Goal: Information Seeking & Learning: Find specific fact

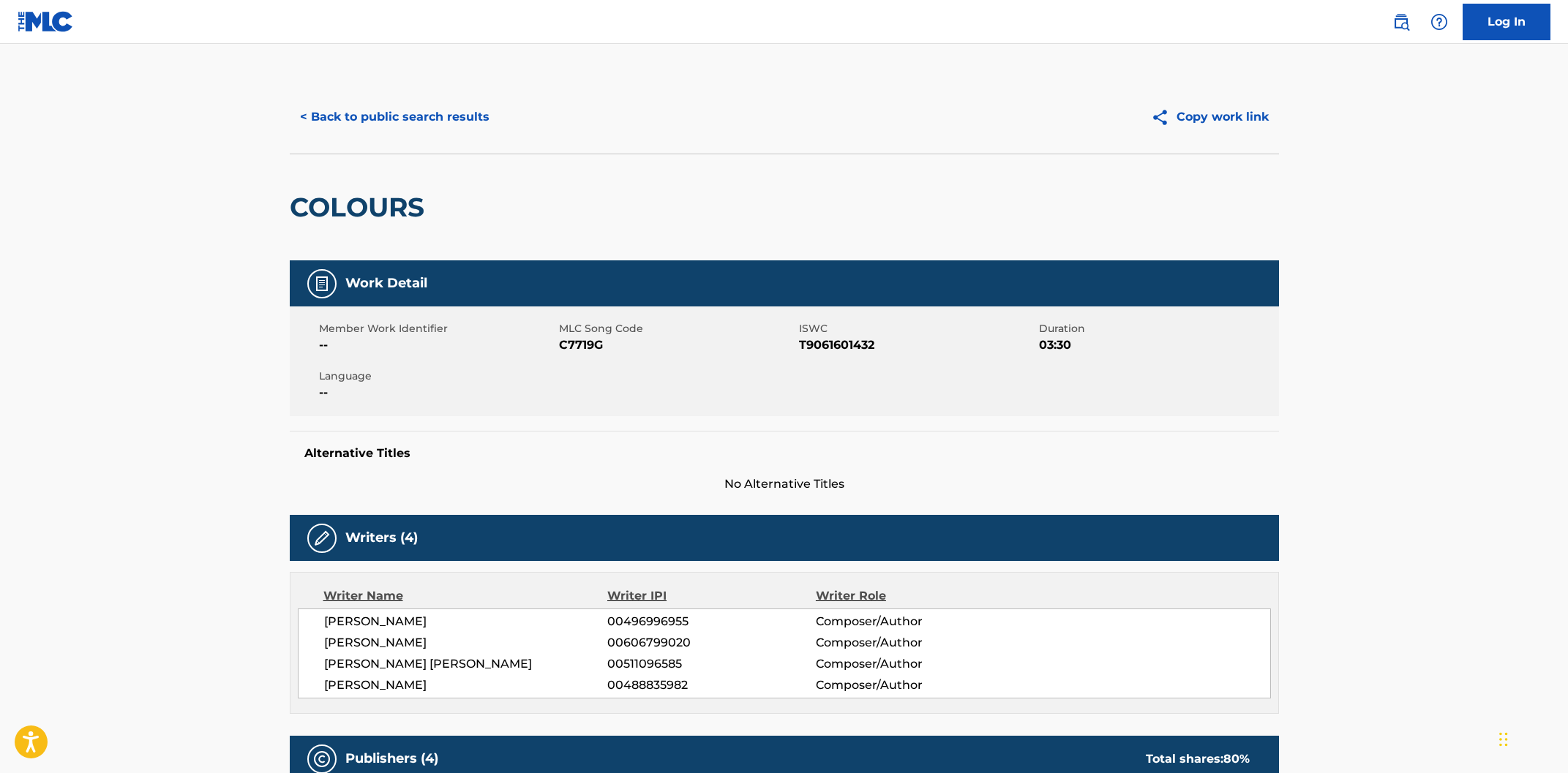
click at [352, 124] on button "< Back to public search results" at bounding box center [394, 118] width 210 height 37
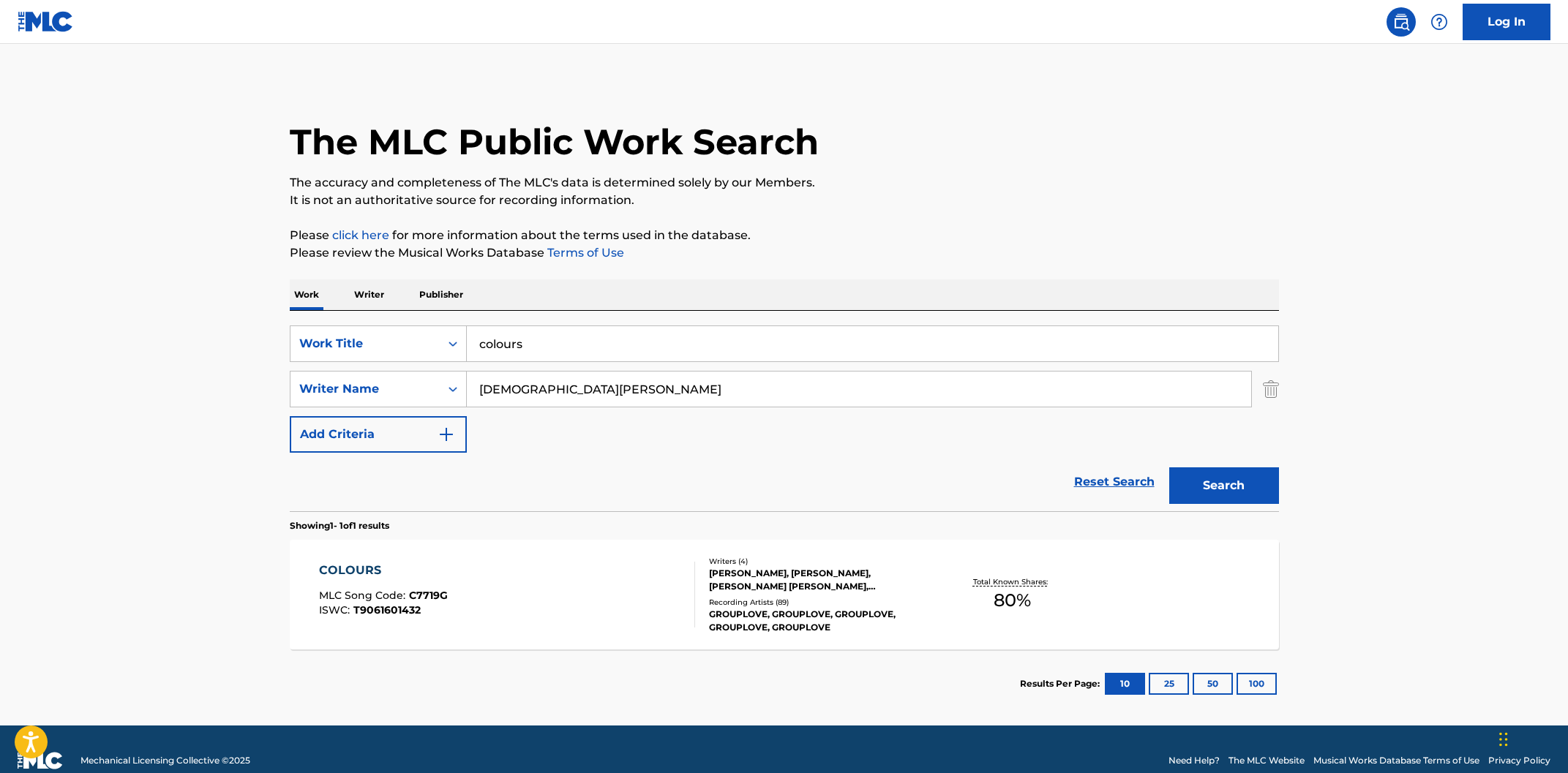
click at [584, 390] on input "[DEMOGRAPHIC_DATA][PERSON_NAME]" at bounding box center [858, 390] width 784 height 35
type input "chel"
click at [378, 293] on p "Writer" at bounding box center [369, 294] width 39 height 31
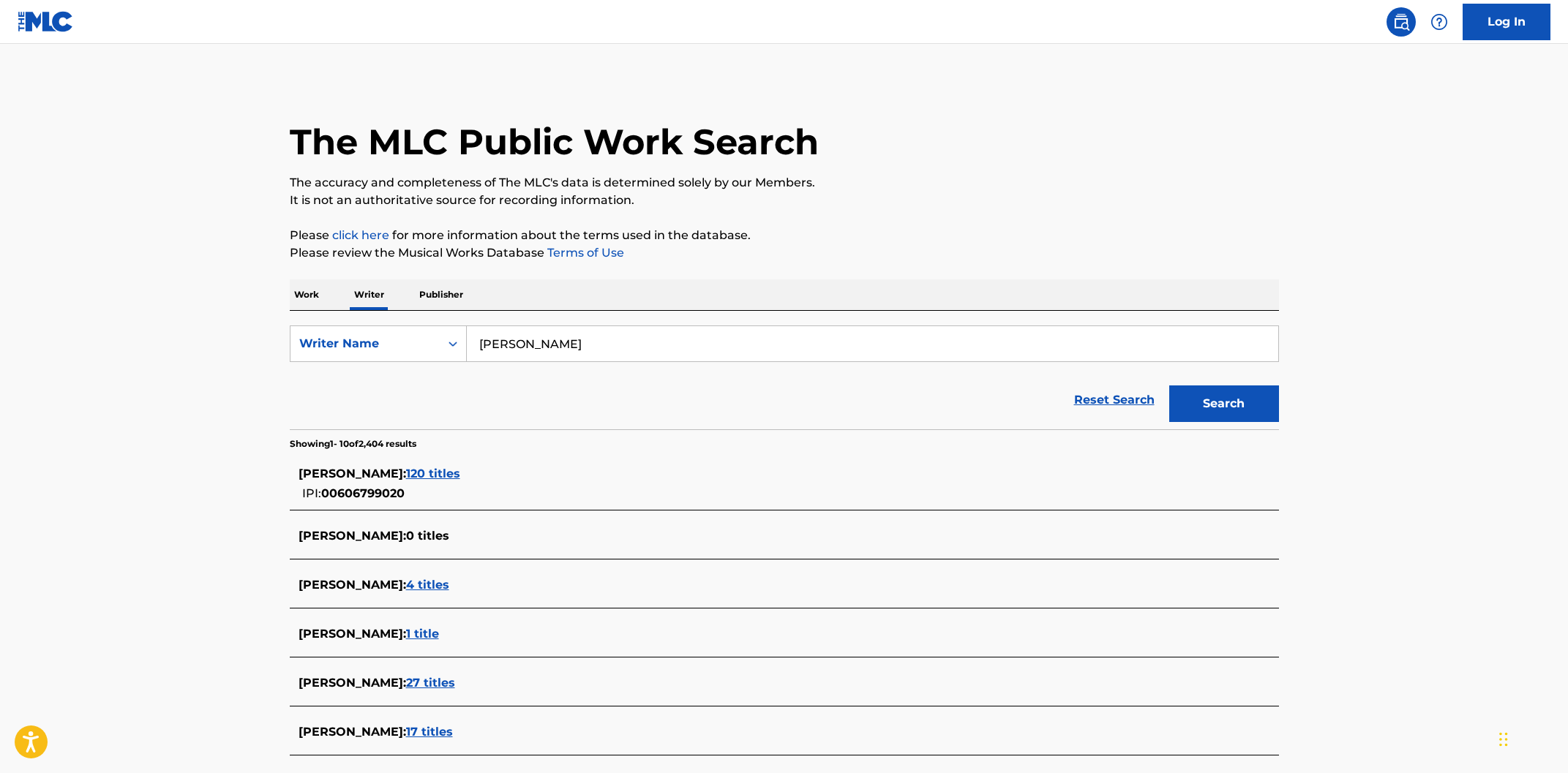
click at [502, 353] on input "[PERSON_NAME]" at bounding box center [872, 344] width 812 height 35
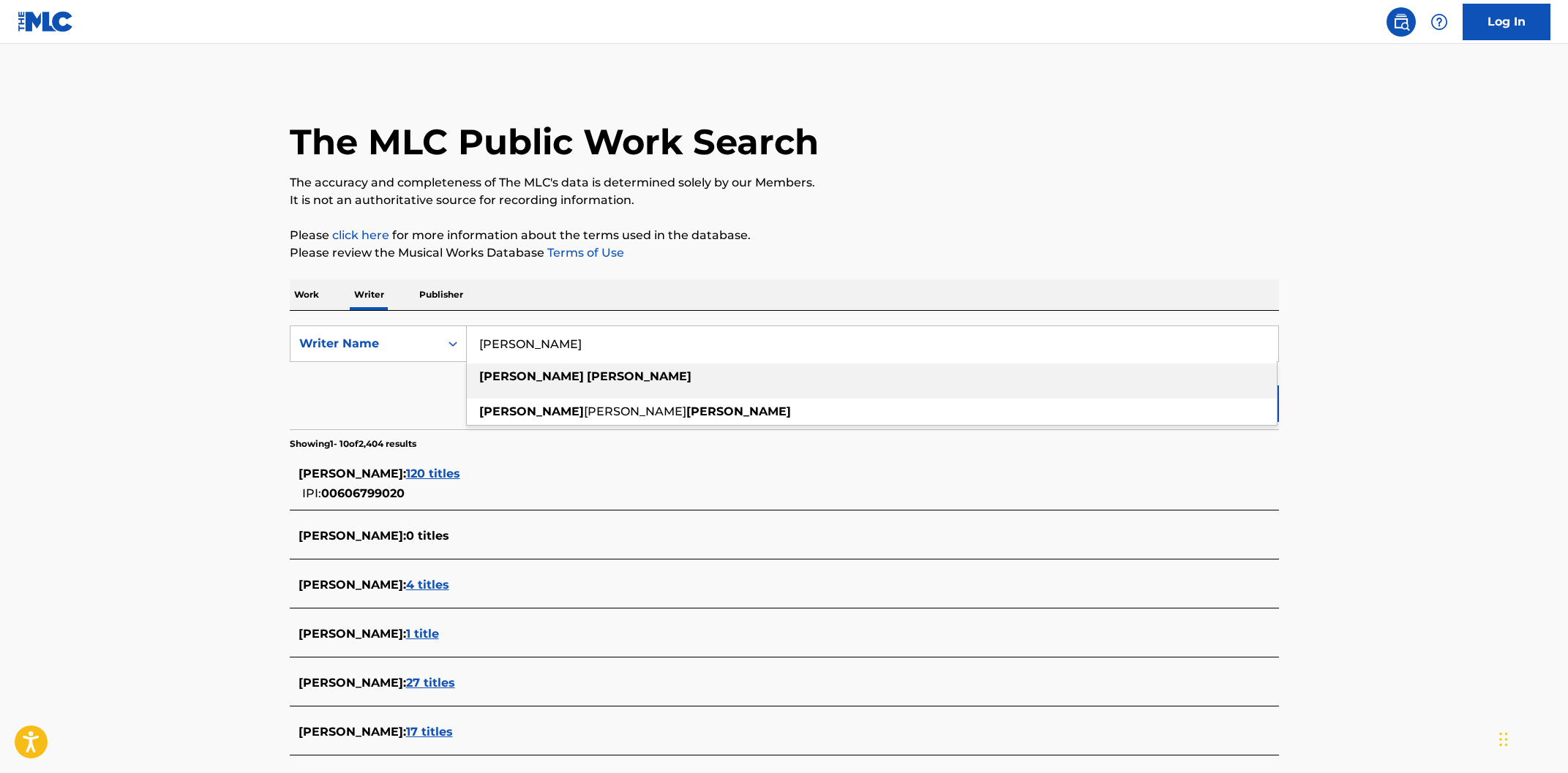
click at [502, 353] on input "[PERSON_NAME]" at bounding box center [872, 344] width 812 height 35
type input "[PERSON_NAME]"
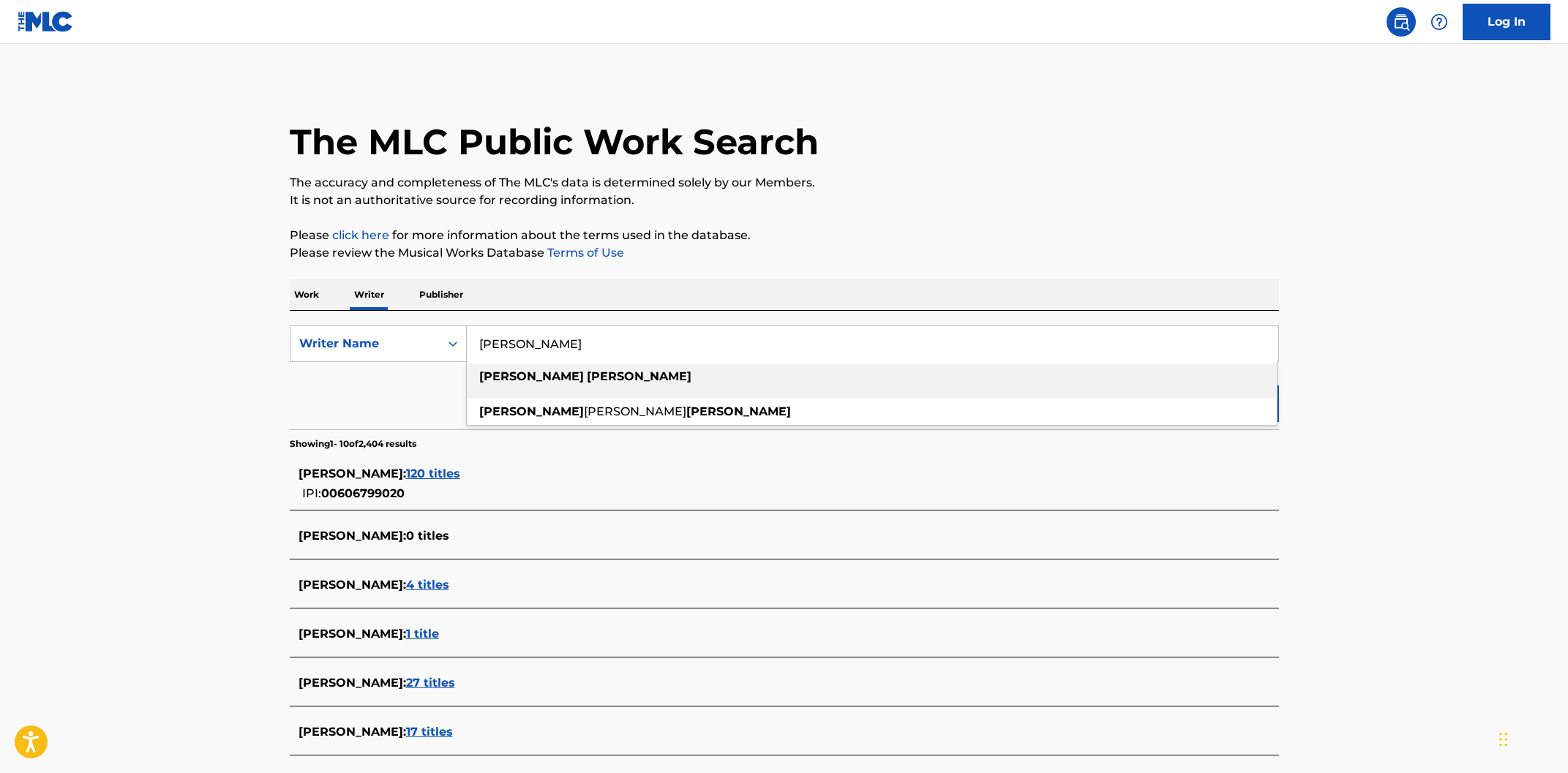
click at [587, 374] on strong "[PERSON_NAME]" at bounding box center [639, 376] width 105 height 14
click at [587, 378] on strong "[PERSON_NAME]" at bounding box center [639, 376] width 105 height 14
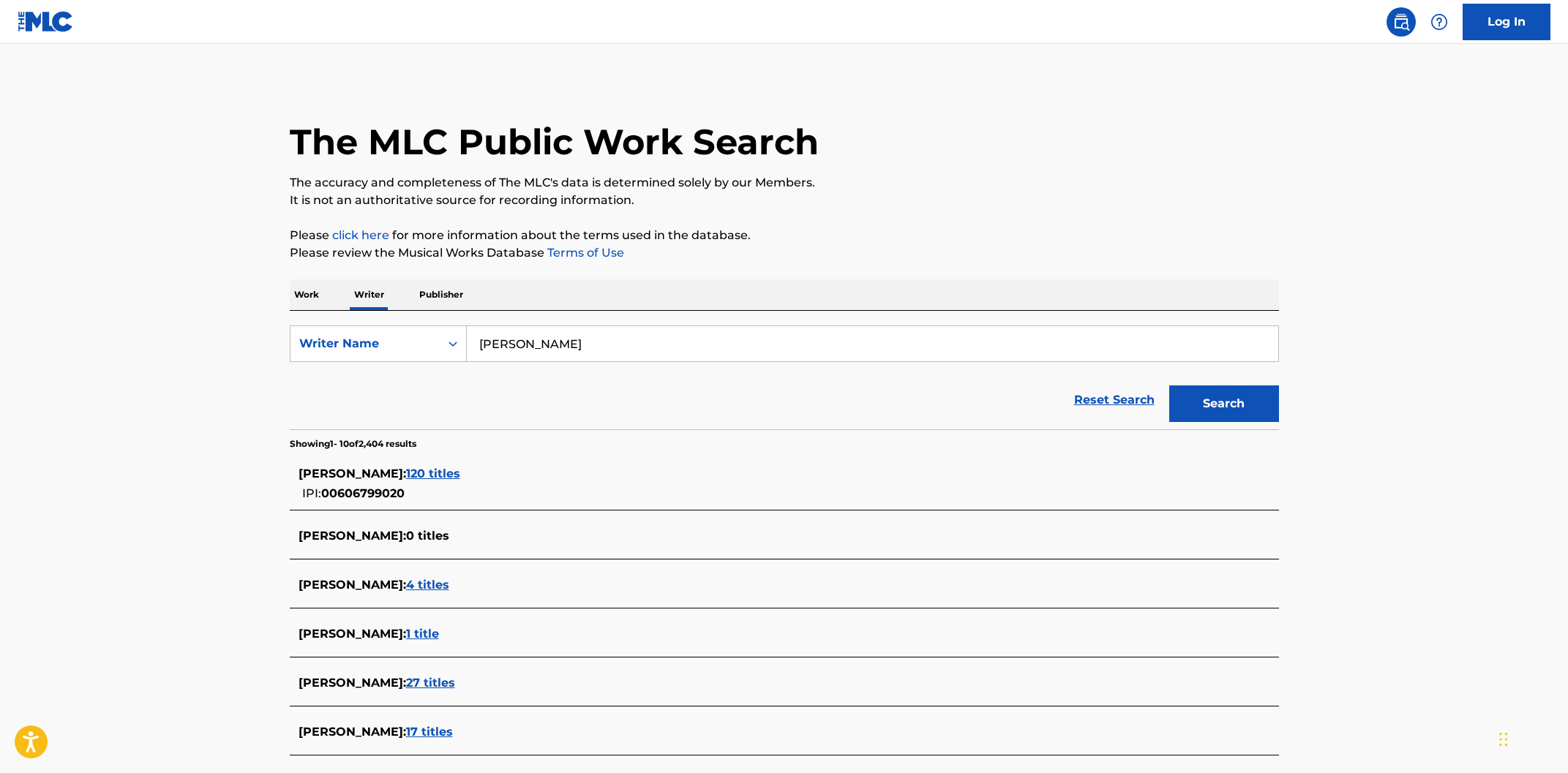
click at [1270, 404] on button "Search" at bounding box center [1224, 405] width 110 height 37
click at [319, 298] on p "Work" at bounding box center [306, 294] width 33 height 31
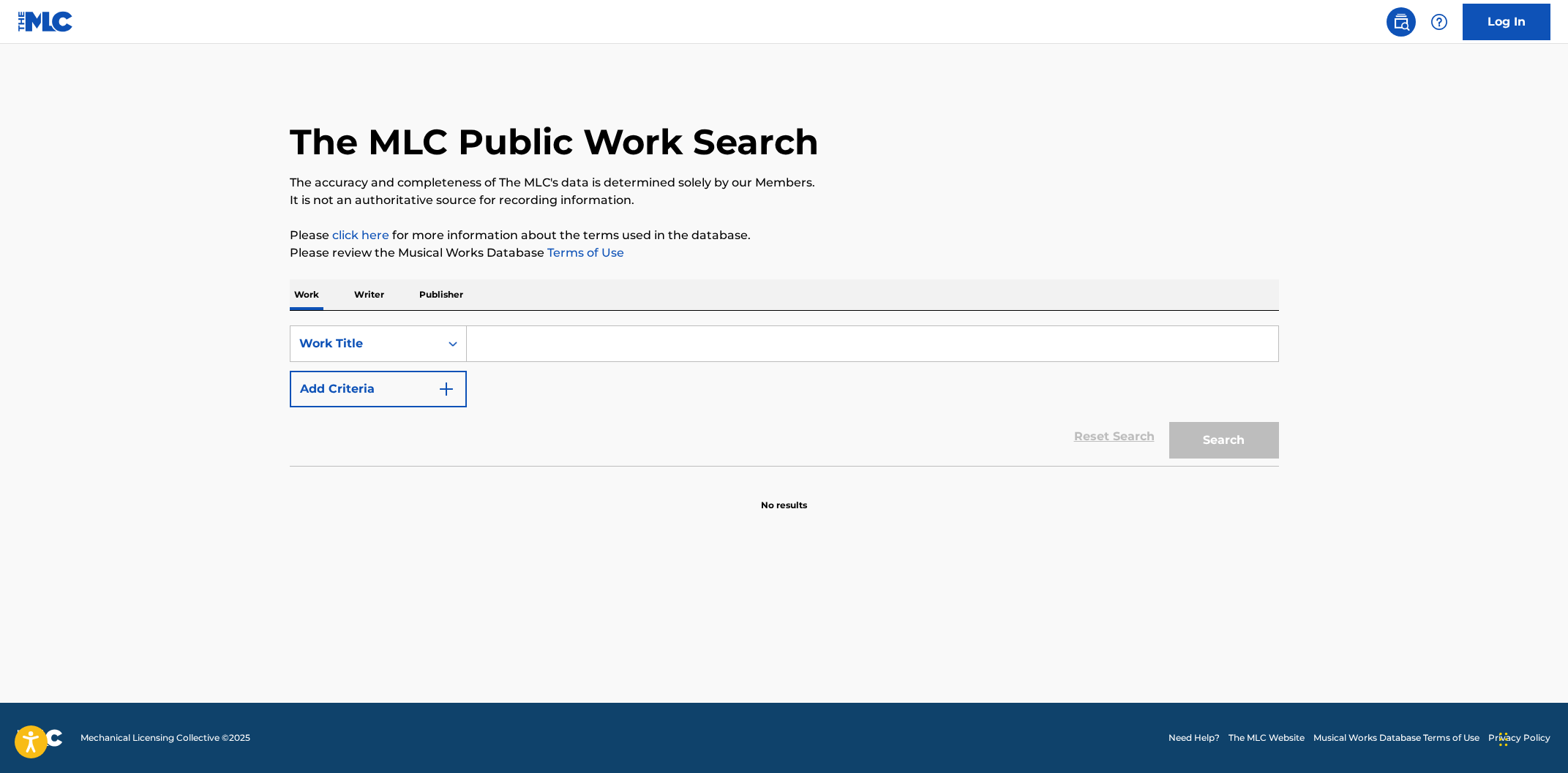
click at [515, 344] on input "Search Form" at bounding box center [872, 344] width 812 height 35
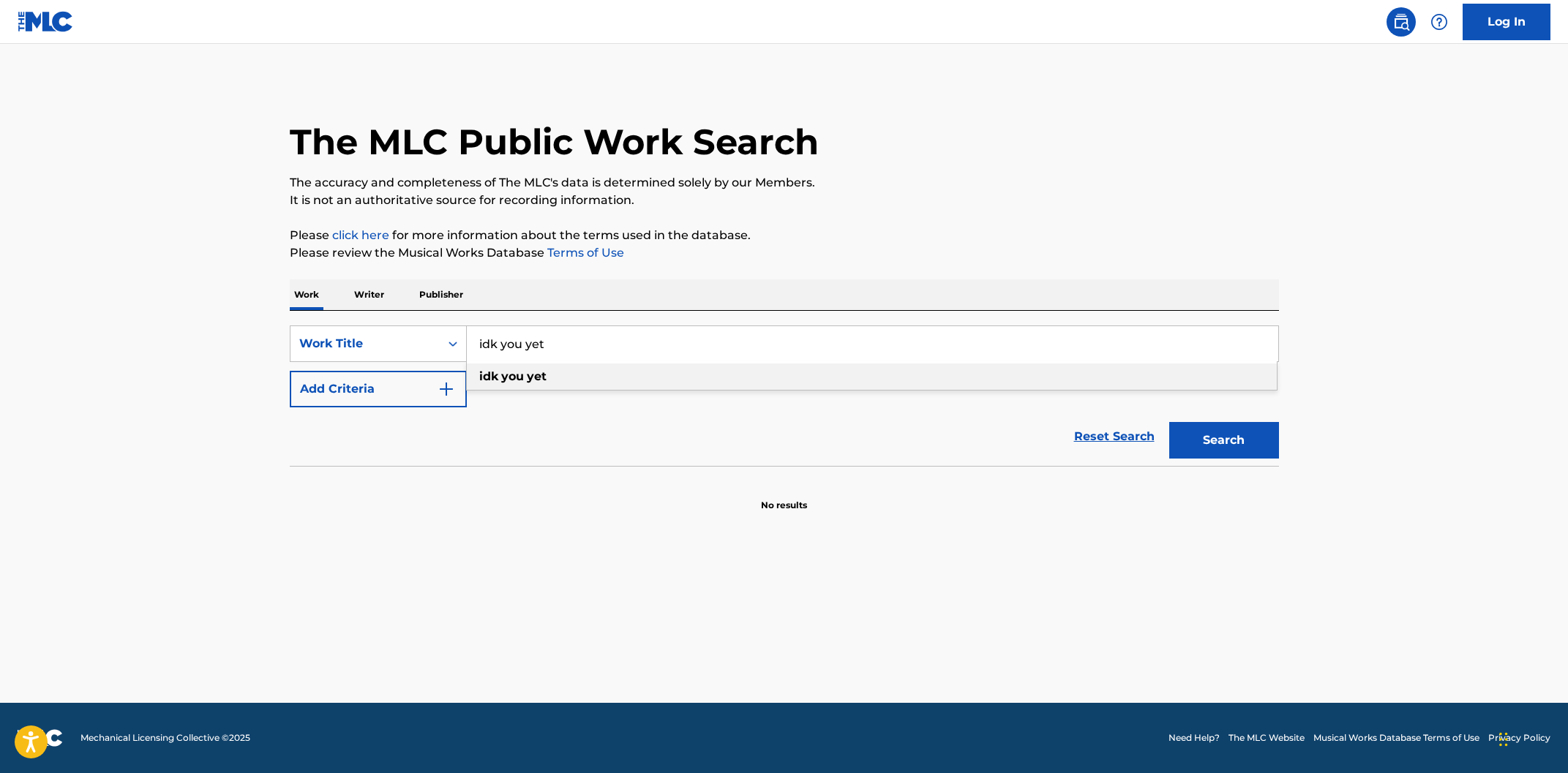
type input "idk you yet"
click at [536, 383] on div "idk you yet" at bounding box center [871, 377] width 810 height 26
drag, startPoint x: 1180, startPoint y: 450, endPoint x: 1173, endPoint y: 453, distance: 7.6
click at [1180, 450] on button "Search" at bounding box center [1224, 441] width 110 height 37
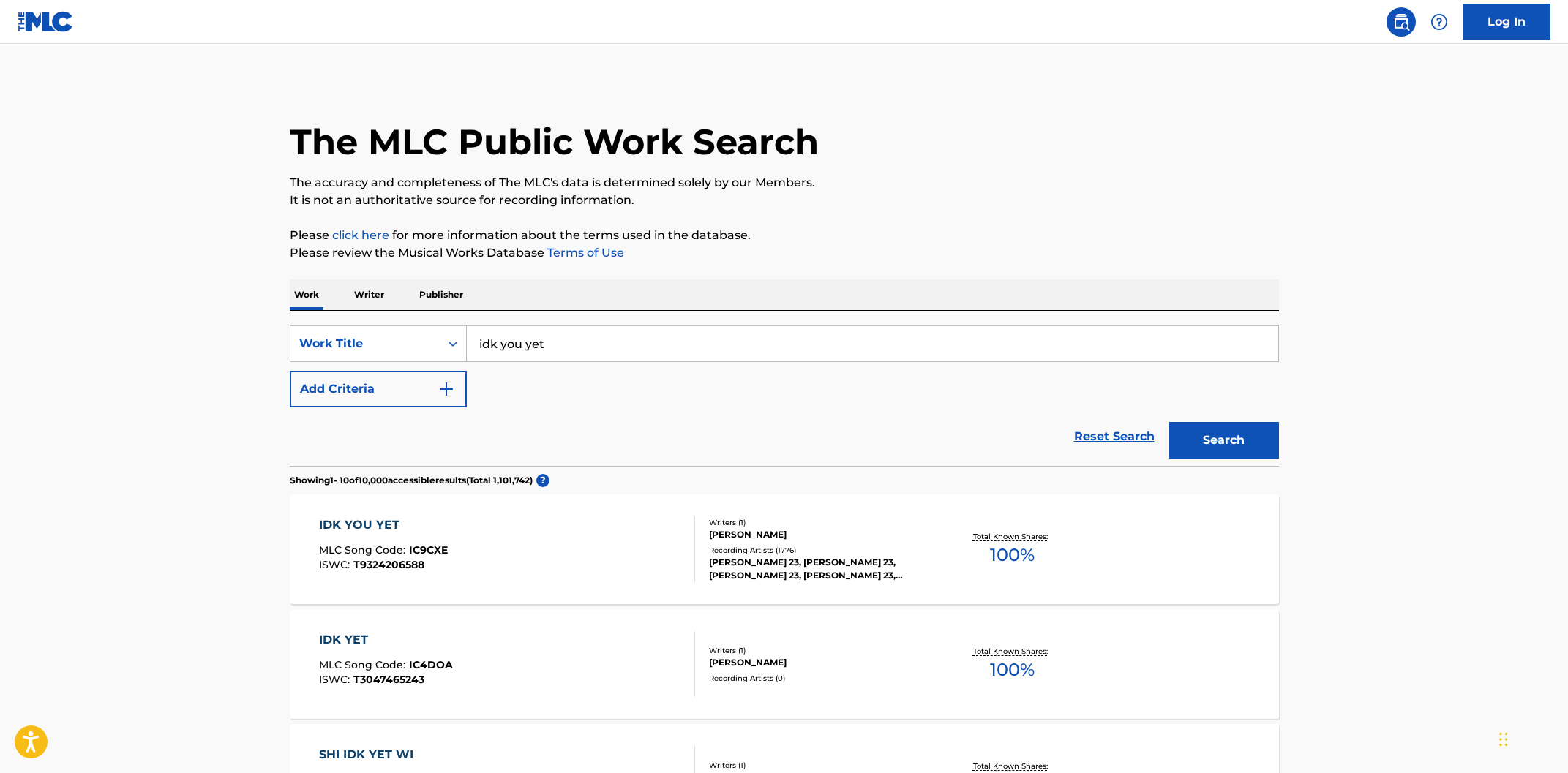
click at [359, 295] on p "Writer" at bounding box center [369, 294] width 39 height 31
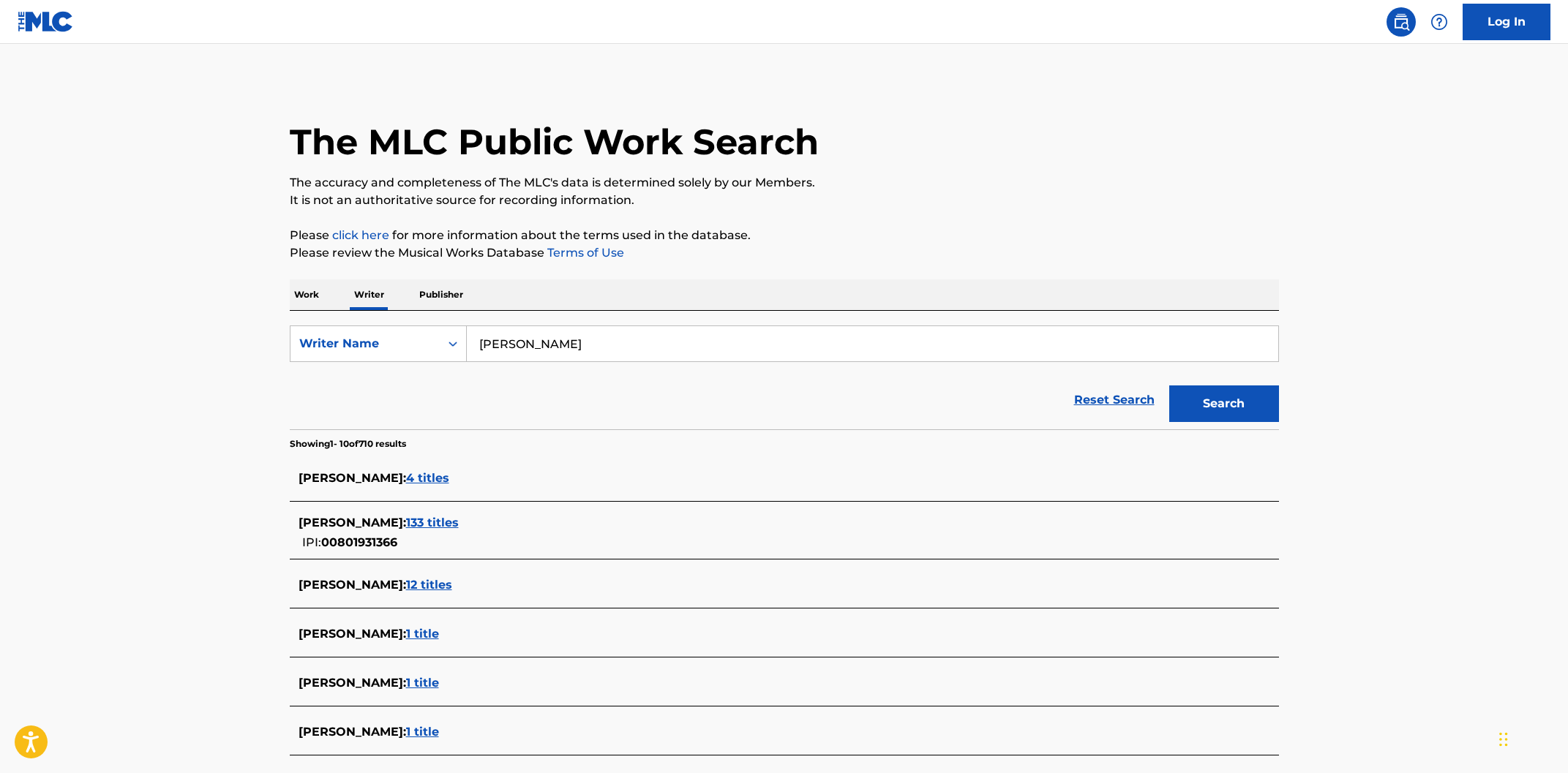
click at [574, 347] on input "[PERSON_NAME]" at bounding box center [872, 344] width 812 height 35
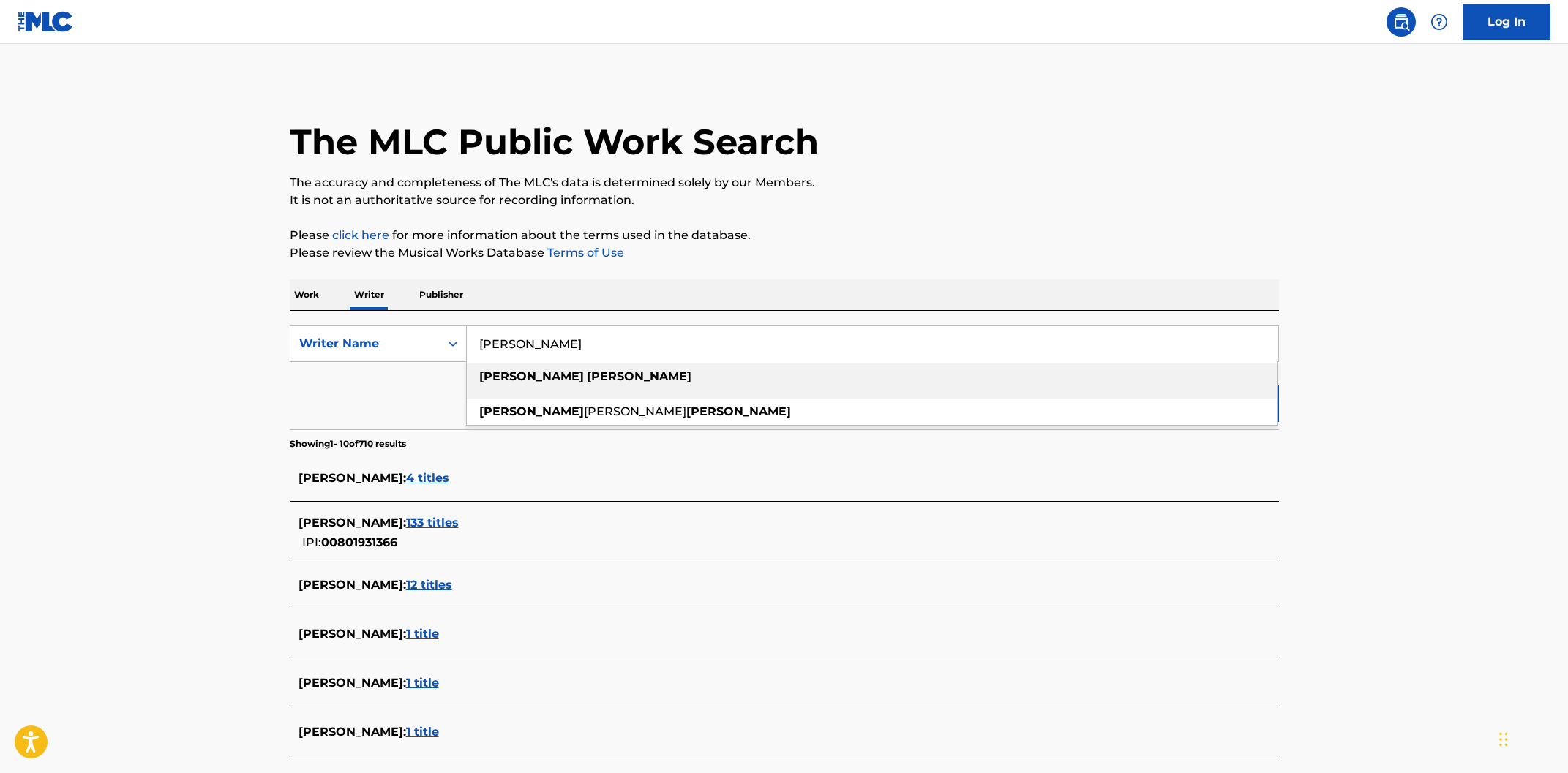
click at [574, 347] on input "[PERSON_NAME]" at bounding box center [872, 344] width 812 height 35
